Goal: Transaction & Acquisition: Book appointment/travel/reservation

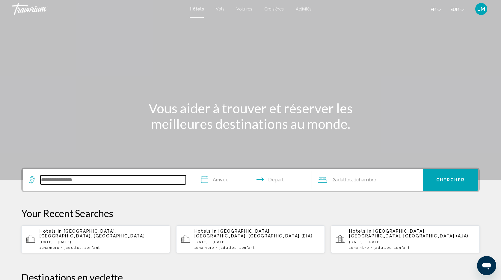
click at [97, 181] on input "Search widget" at bounding box center [112, 179] width 145 height 9
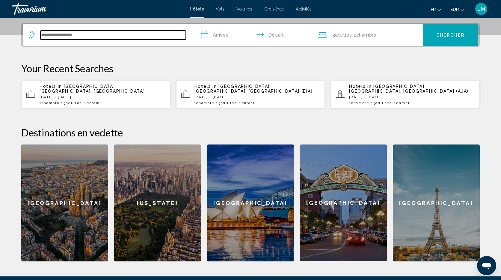
scroll to position [148, 0]
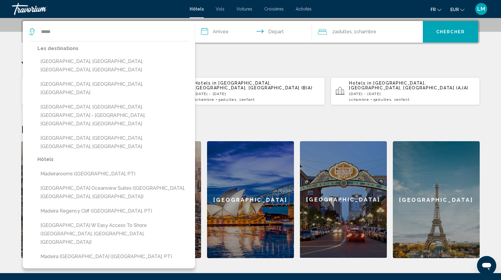
click at [101, 78] on button "[GEOGRAPHIC_DATA], [GEOGRAPHIC_DATA], [GEOGRAPHIC_DATA]" at bounding box center [113, 88] width 152 height 20
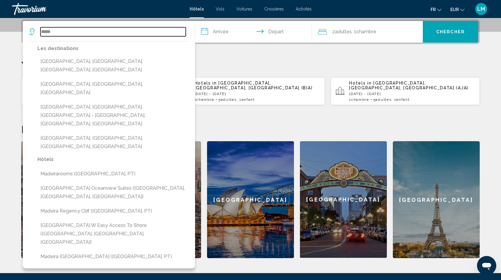
type input "**********"
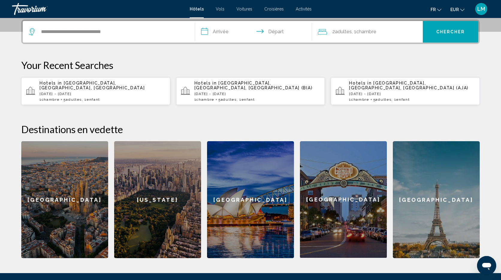
click at [228, 28] on input "**********" at bounding box center [254, 32] width 119 height 23
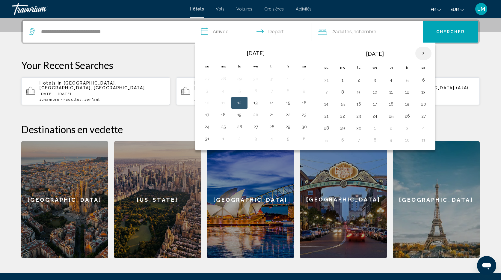
click at [427, 52] on th "Next month" at bounding box center [423, 53] width 16 height 13
click at [421, 103] on button "20" at bounding box center [423, 104] width 10 height 8
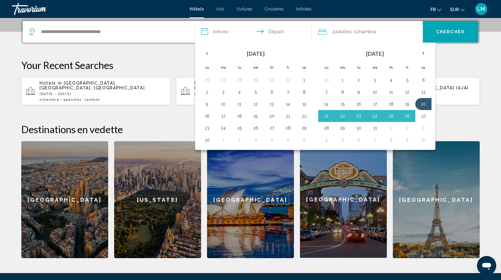
drag, startPoint x: 422, startPoint y: 117, endPoint x: 370, endPoint y: 54, distance: 81.9
click at [422, 117] on button "27" at bounding box center [423, 116] width 10 height 8
type input "**********"
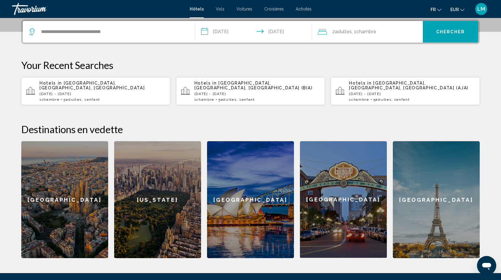
click at [334, 32] on span "2 Adulte Adultes" at bounding box center [341, 32] width 19 height 8
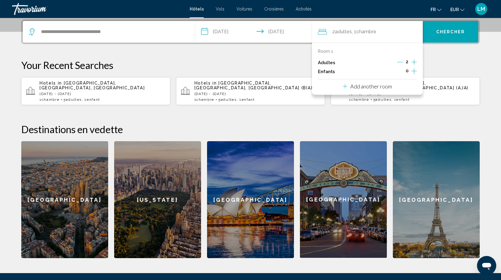
click at [414, 60] on icon "Increment adults" at bounding box center [413, 61] width 5 height 7
click at [414, 60] on icon "Increment adults" at bounding box center [413, 61] width 5 height 5
click at [459, 31] on span "Chercher" at bounding box center [450, 32] width 28 height 5
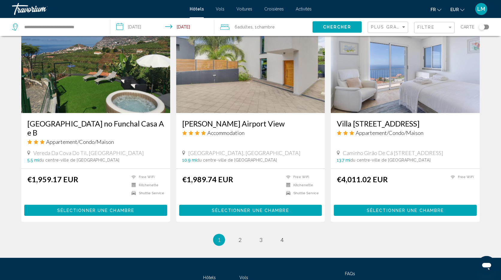
scroll to position [676, 0]
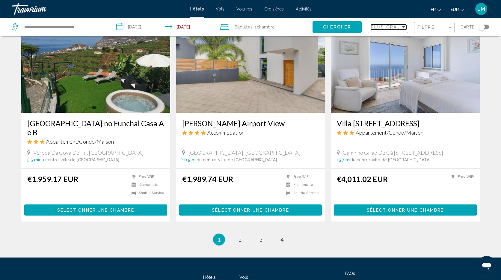
click at [402, 26] on div "Sort by" at bounding box center [403, 26] width 3 height 1
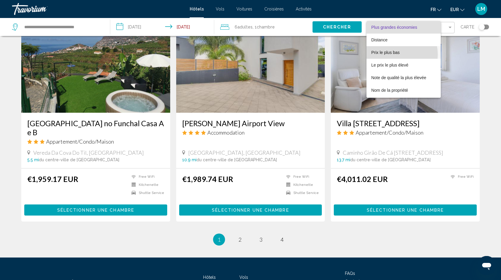
click at [393, 54] on span "Prix le plus bas" at bounding box center [385, 52] width 28 height 5
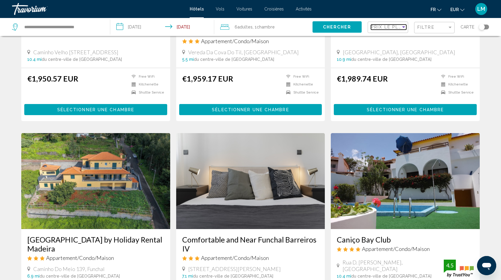
scroll to position [580, 0]
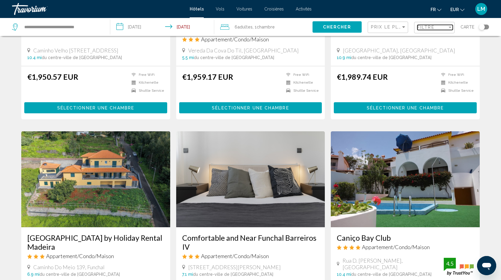
click at [445, 29] on div "Filtre" at bounding box center [432, 27] width 30 height 5
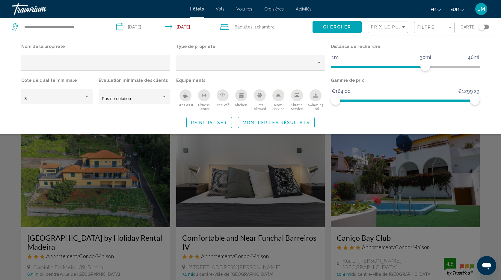
click at [312, 96] on div "Swimming Pool" at bounding box center [315, 95] width 12 height 12
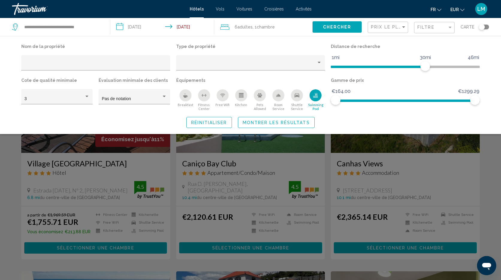
click at [261, 123] on span "Montrer les résultats" at bounding box center [276, 122] width 67 height 5
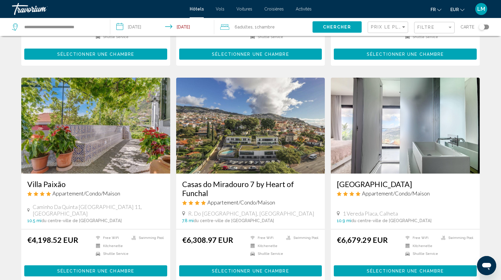
scroll to position [636, 0]
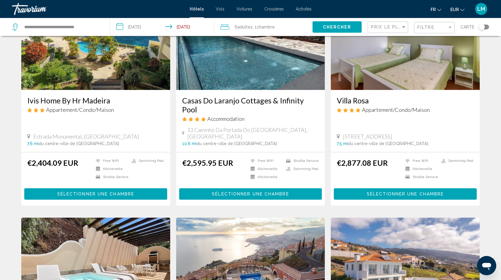
click at [482, 26] on div "Toggle map" at bounding box center [482, 27] width 6 height 6
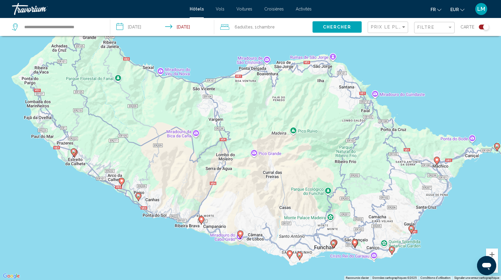
drag, startPoint x: 267, startPoint y: 75, endPoint x: 302, endPoint y: 142, distance: 75.5
click at [302, 142] on div "Pour activer le glissement avec le clavier, appuyez sur Alt+Entrée. Une fois ce…" at bounding box center [250, 140] width 501 height 280
click at [440, 27] on div "Filtre" at bounding box center [432, 27] width 30 height 5
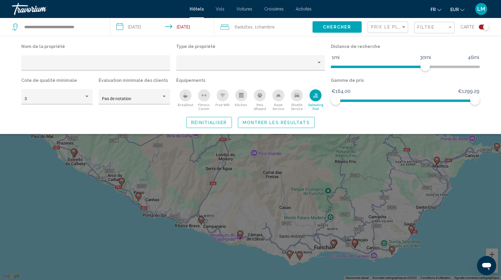
drag, startPoint x: 316, startPoint y: 95, endPoint x: 294, endPoint y: 113, distance: 27.9
click at [316, 95] on icon "Swimming Pool" at bounding box center [315, 94] width 2 height 3
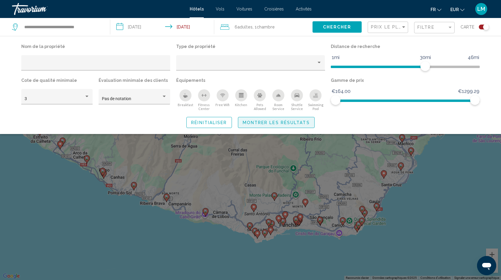
click at [281, 122] on span "Montrer les résultats" at bounding box center [276, 122] width 67 height 5
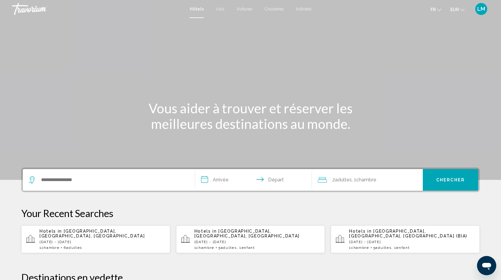
click at [218, 8] on span "Vols" at bounding box center [220, 9] width 9 height 5
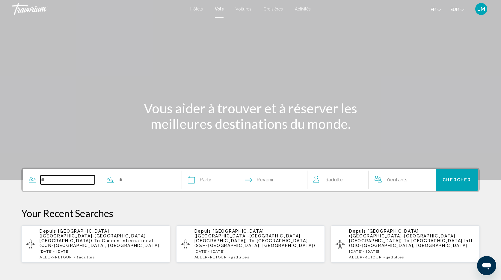
click at [66, 180] on input "Search widget" at bounding box center [67, 179] width 54 height 9
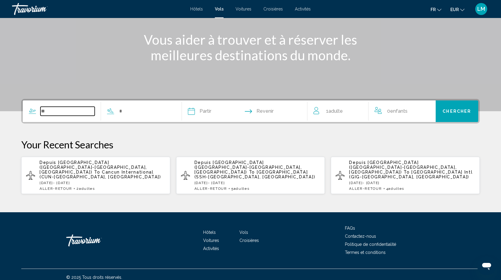
scroll to position [69, 0]
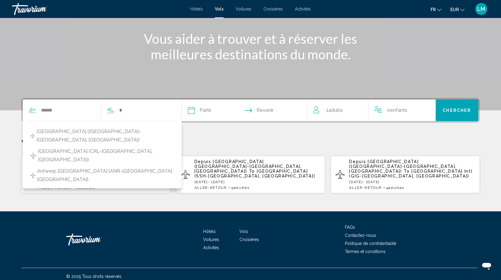
drag, startPoint x: 79, startPoint y: 133, endPoint x: 120, endPoint y: 119, distance: 43.2
click at [80, 133] on span "[GEOGRAPHIC_DATA] ([GEOGRAPHIC_DATA]-[GEOGRAPHIC_DATA], [GEOGRAPHIC_DATA])" at bounding box center [105, 135] width 137 height 17
type input "**********"
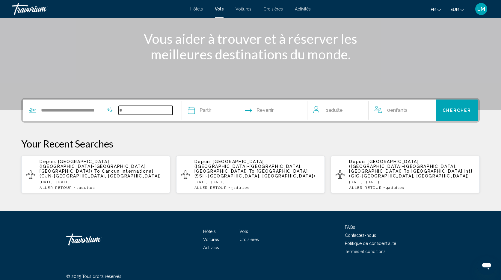
click at [151, 108] on input "Search widget" at bounding box center [146, 110] width 54 height 9
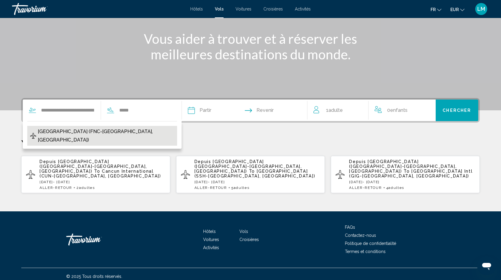
click at [110, 131] on span "[GEOGRAPHIC_DATA] (FNC-[GEOGRAPHIC_DATA], [GEOGRAPHIC_DATA])" at bounding box center [106, 135] width 137 height 17
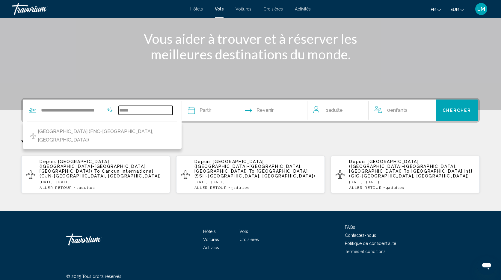
type input "**********"
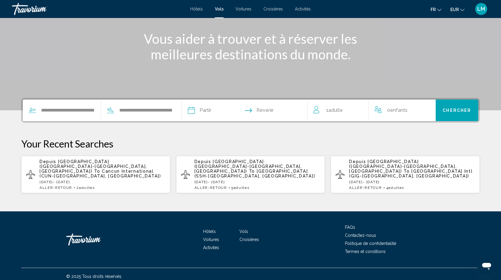
click at [203, 112] on input "Depart date" at bounding box center [217, 110] width 62 height 23
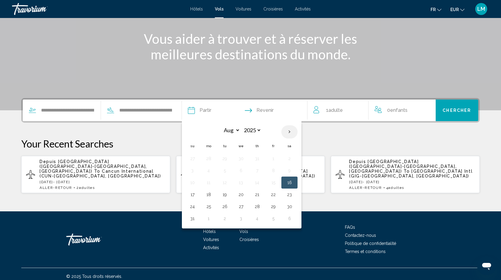
click at [289, 132] on th "Next month" at bounding box center [289, 131] width 16 height 13
select select "**"
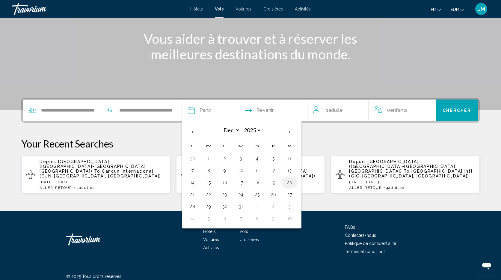
click at [292, 183] on button "20" at bounding box center [289, 182] width 10 height 8
type input "**********"
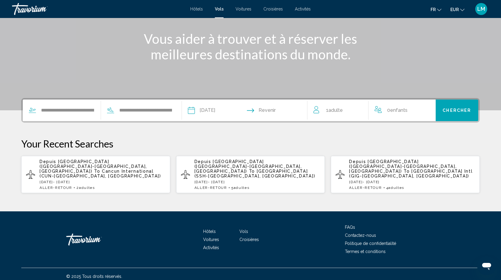
click at [271, 107] on input "Return date" at bounding box center [279, 110] width 62 height 23
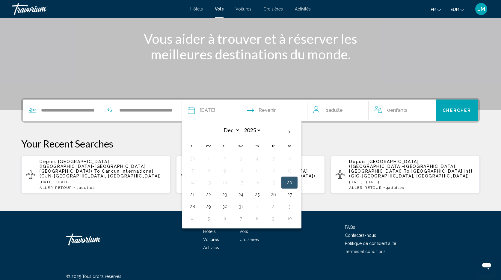
drag, startPoint x: 290, startPoint y: 193, endPoint x: 300, endPoint y: 179, distance: 17.5
click at [290, 193] on button "27" at bounding box center [289, 194] width 10 height 8
type input "**********"
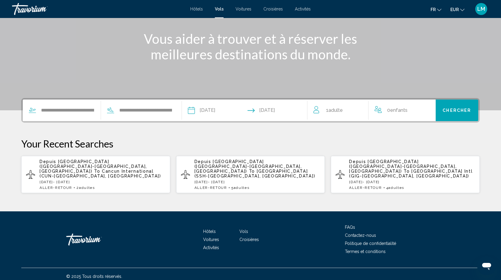
click at [343, 110] on span "Adulte" at bounding box center [335, 110] width 14 height 6
click at [358, 108] on icon "Increment adults" at bounding box center [359, 108] width 5 height 7
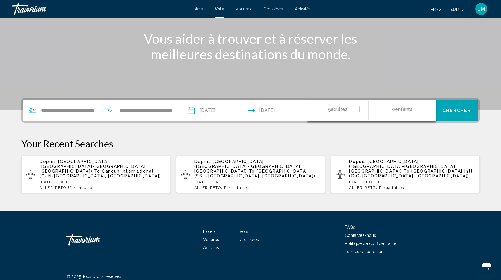
click at [358, 108] on icon "Increment adults" at bounding box center [359, 108] width 5 height 7
click at [431, 108] on div "0 Enfant Enfants" at bounding box center [401, 110] width 67 height 22
click at [427, 109] on icon "Increment children" at bounding box center [426, 108] width 5 height 5
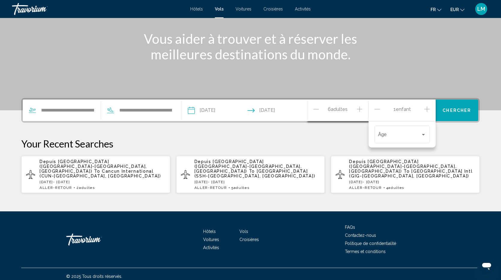
click at [427, 109] on icon "Increment children" at bounding box center [426, 108] width 5 height 5
click at [404, 134] on span "Travelers: 6 adults, 2 children" at bounding box center [399, 135] width 43 height 5
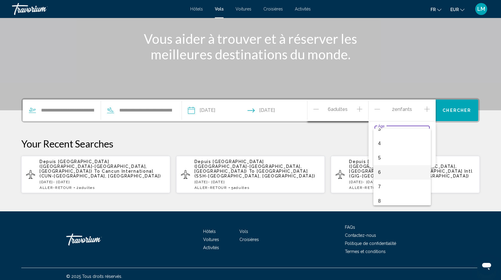
scroll to position [49, 0]
click at [391, 173] on span "6" at bounding box center [402, 172] width 48 height 14
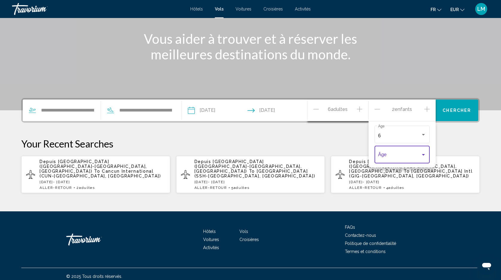
click at [423, 153] on div "Travelers: 6 adults, 2 children" at bounding box center [422, 154] width 5 height 5
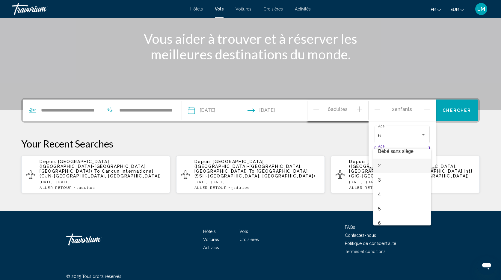
scroll to position [37, 0]
click at [391, 177] on span "4" at bounding box center [402, 176] width 48 height 14
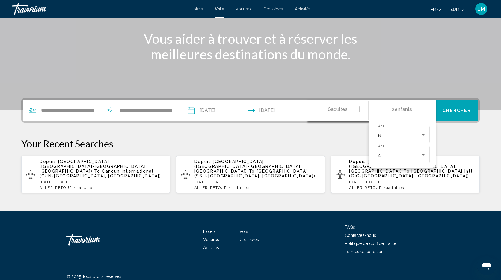
click at [426, 110] on icon "Increment children" at bounding box center [426, 108] width 5 height 7
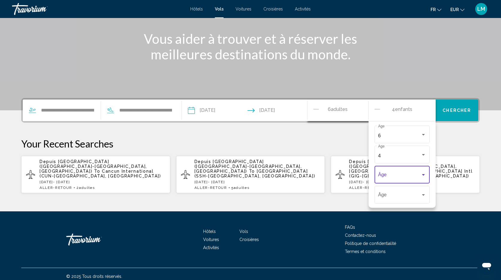
click at [401, 178] on span "Travelers: 6 adults, 4 children" at bounding box center [399, 175] width 43 height 5
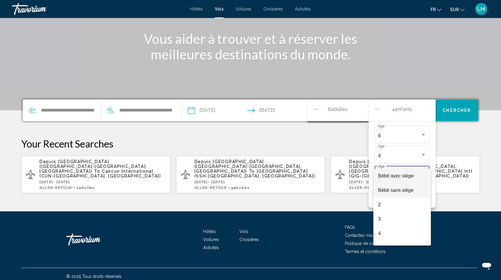
click at [406, 189] on span "Bébé sans siège" at bounding box center [395, 189] width 35 height 5
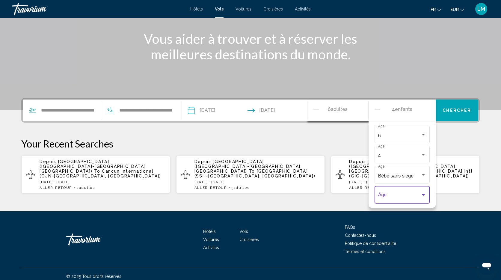
click at [404, 194] on span "Travelers: 6 adults, 4 children" at bounding box center [399, 195] width 43 height 5
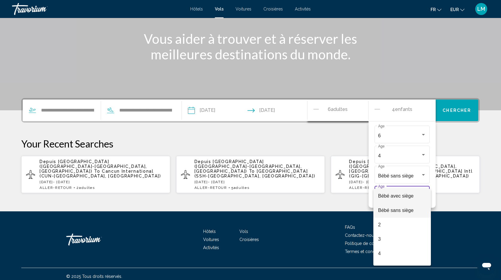
click at [406, 214] on span "Bébé sans siège" at bounding box center [402, 210] width 48 height 14
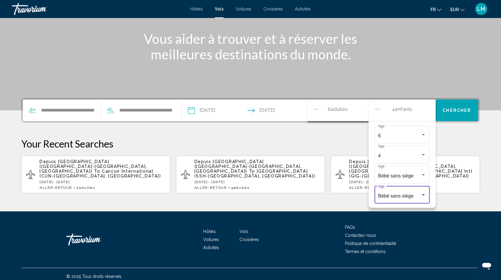
click at [462, 108] on span "Chercher" at bounding box center [456, 110] width 28 height 5
